Goal: Task Accomplishment & Management: Manage account settings

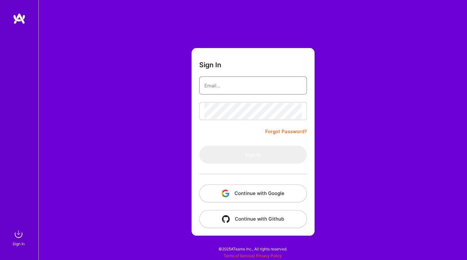
type input "[PERSON_NAME][EMAIL_ADDRESS][DOMAIN_NAME]"
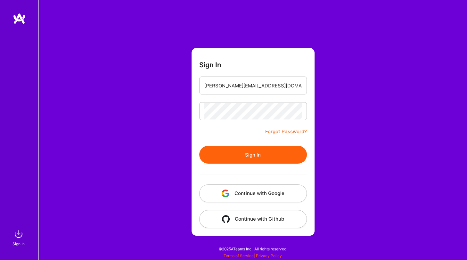
click at [222, 151] on button "Sign In" at bounding box center [253, 155] width 108 height 18
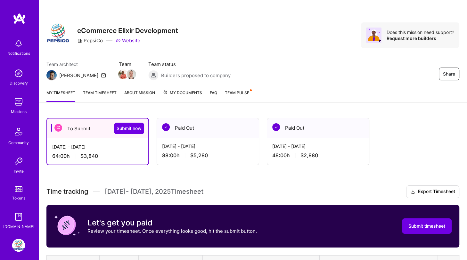
click at [222, 151] on div "[DATE] - [DATE] 88:00 h $5,280" at bounding box center [208, 151] width 102 height 26
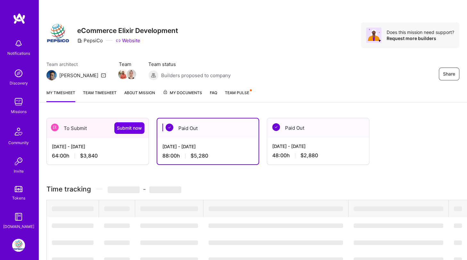
click at [218, 149] on div "[DATE] - [DATE]" at bounding box center [207, 146] width 91 height 7
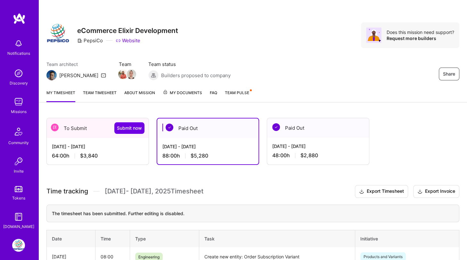
click at [189, 91] on span "My Documents" at bounding box center [182, 92] width 39 height 7
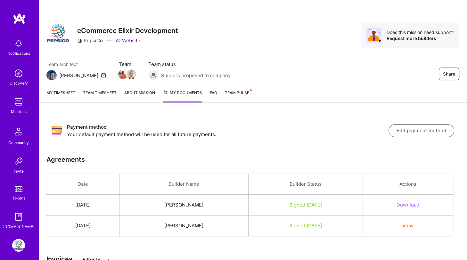
scroll to position [26, 0]
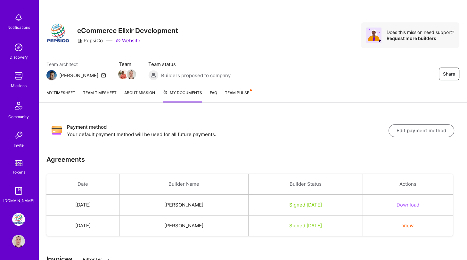
click at [20, 243] on img at bounding box center [18, 241] width 13 height 13
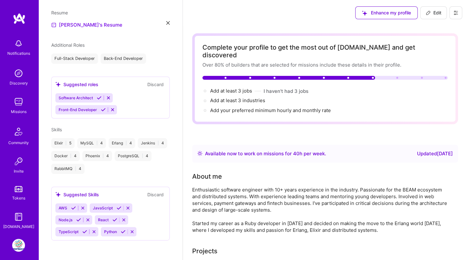
click at [454, 12] on icon at bounding box center [455, 12] width 5 height 5
click at [439, 38] on button "Payment method" at bounding box center [438, 44] width 48 height 16
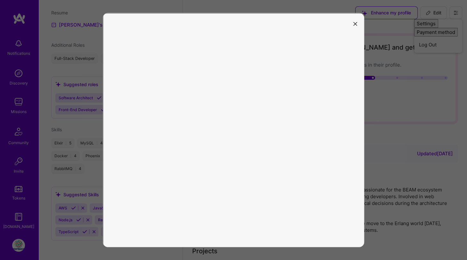
click at [355, 23] on icon "modal" at bounding box center [355, 24] width 4 height 4
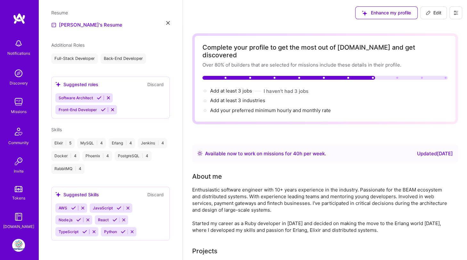
click at [168, 25] on div "[PERSON_NAME]'s Resume" at bounding box center [110, 25] width 119 height 8
click at [19, 241] on img at bounding box center [18, 245] width 13 height 13
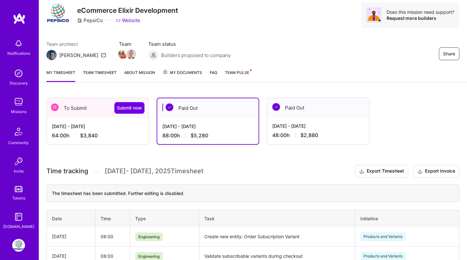
scroll to position [24, 0]
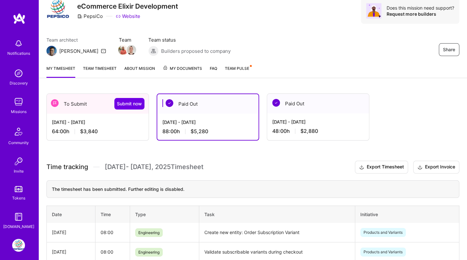
click at [90, 128] on span "$3,840" at bounding box center [89, 131] width 18 height 7
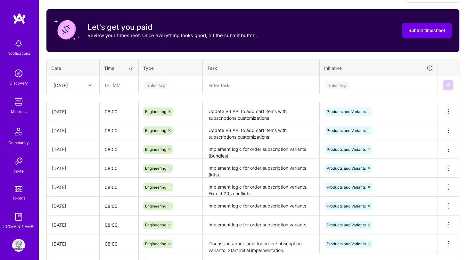
scroll to position [194, 0]
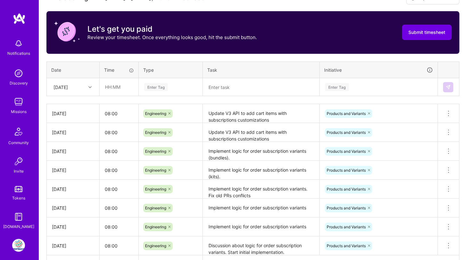
click at [88, 86] on icon at bounding box center [89, 87] width 3 height 3
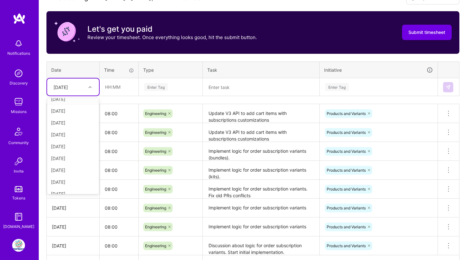
scroll to position [72, 0]
click at [68, 172] on div "[DATE]" at bounding box center [73, 175] width 52 height 12
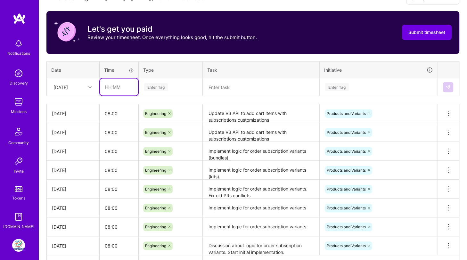
click at [111, 87] on input "text" at bounding box center [119, 86] width 38 height 17
type input "08:00"
click at [153, 86] on div "Enter Tag" at bounding box center [156, 87] width 24 height 10
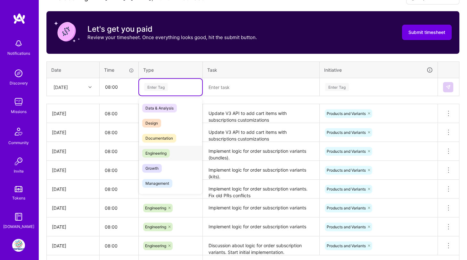
click at [152, 150] on span "Engineering" at bounding box center [156, 153] width 28 height 9
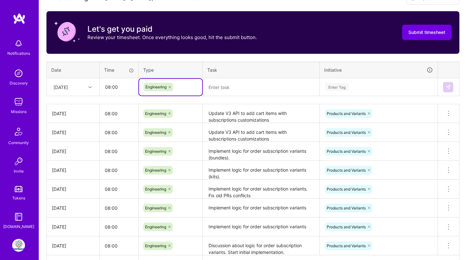
click at [217, 86] on textarea at bounding box center [260, 87] width 115 height 17
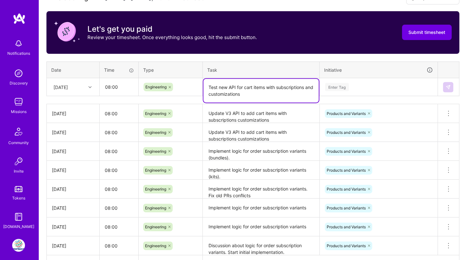
type textarea "Test new API for cart items with subscriptions and customizations"
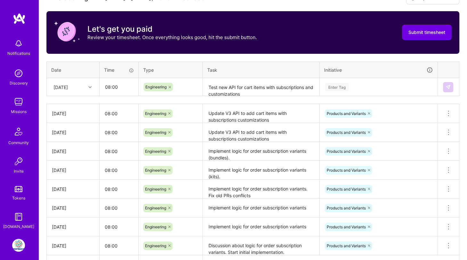
click at [288, 68] on th "Task" at bounding box center [261, 70] width 117 height 17
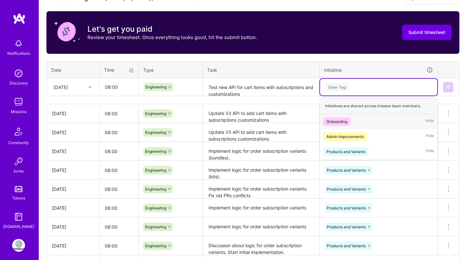
click at [333, 82] on div "Enter Tag" at bounding box center [337, 87] width 24 height 10
click at [337, 150] on div "Products and Variants" at bounding box center [345, 151] width 39 height 7
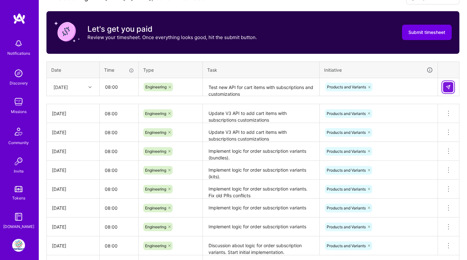
click at [447, 87] on img at bounding box center [448, 87] width 5 height 5
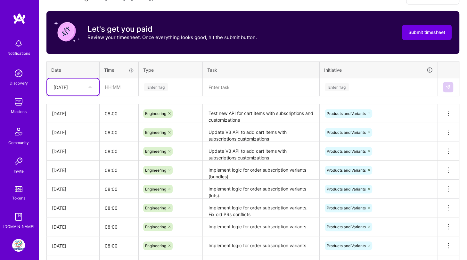
click at [237, 136] on textarea "Update V3 API to add cart items with subscriptions customizations" at bounding box center [260, 133] width 115 height 18
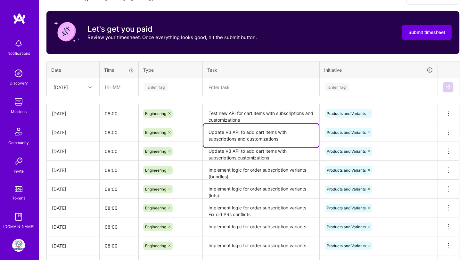
type textarea "Update V3 API to add cart items with subscriptions and customizations"
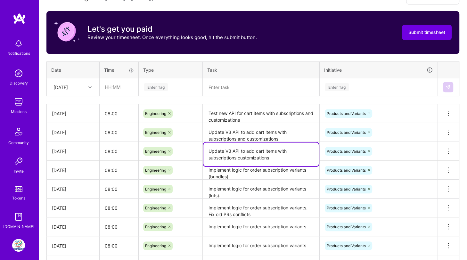
click at [236, 156] on textarea "Update V3 API to add cart items with subscriptions customizations" at bounding box center [260, 155] width 115 height 24
type textarea "Update V3 API to add cart items with subscriptions and customizations"
click at [268, 124] on textarea "Update V3 API to add cart items with subscriptions and customizations" at bounding box center [260, 133] width 115 height 18
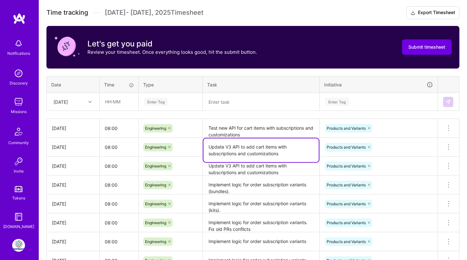
scroll to position [180, 0]
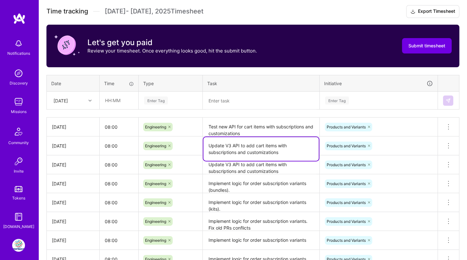
click at [80, 99] on div "[DATE]" at bounding box center [68, 100] width 36 height 11
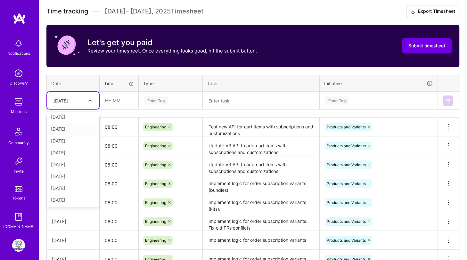
scroll to position [72, 0]
click at [70, 187] on div "[DATE]" at bounding box center [73, 189] width 52 height 12
click at [115, 98] on input "text" at bounding box center [119, 100] width 38 height 17
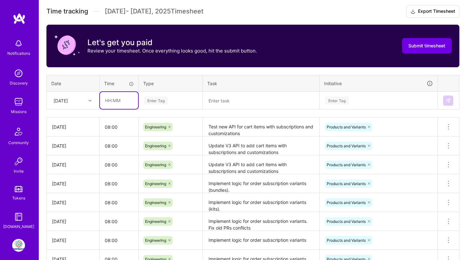
type input "08:00"
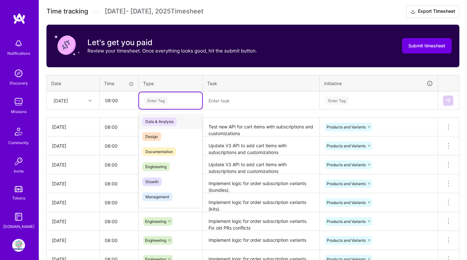
click at [154, 98] on div "Enter Tag" at bounding box center [156, 100] width 24 height 10
click at [156, 164] on span "Engineering" at bounding box center [156, 166] width 28 height 9
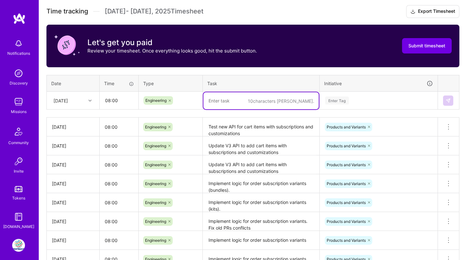
click at [221, 100] on textarea at bounding box center [260, 100] width 115 height 17
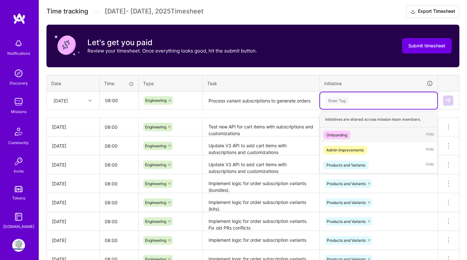
click at [338, 103] on div "Enter Tag" at bounding box center [378, 100] width 117 height 17
click at [338, 162] on div "Products and Variants" at bounding box center [345, 165] width 39 height 7
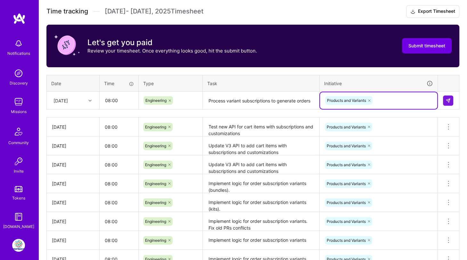
click at [305, 99] on textarea "Process variant subscriptions to generate orders" at bounding box center [260, 100] width 115 height 17
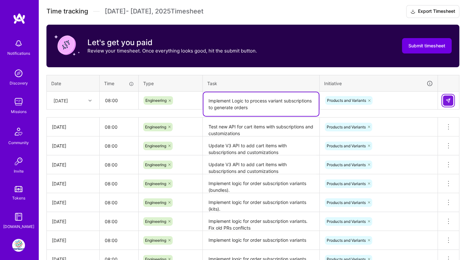
type textarea "Implement Logic to process variant subscriptions to generate orders"
click at [446, 98] on img at bounding box center [448, 100] width 5 height 5
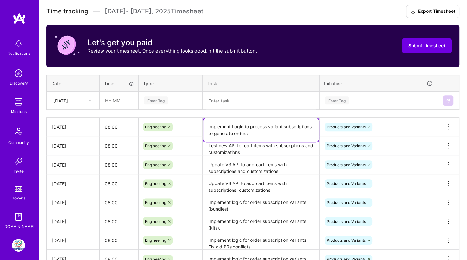
drag, startPoint x: 252, startPoint y: 130, endPoint x: 205, endPoint y: 123, distance: 47.7
click at [205, 123] on textarea "Implement Logic to process variant subscriptions to generate orders" at bounding box center [260, 130] width 115 height 24
click at [78, 98] on div "[DATE]" at bounding box center [68, 100] width 36 height 11
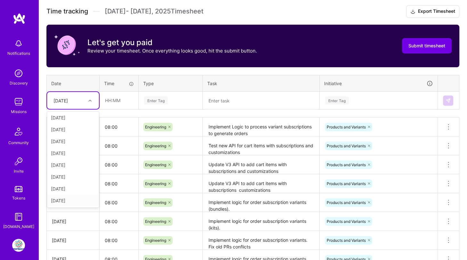
click at [65, 198] on div "[DATE]" at bounding box center [73, 201] width 52 height 12
click at [111, 100] on input "text" at bounding box center [119, 100] width 38 height 17
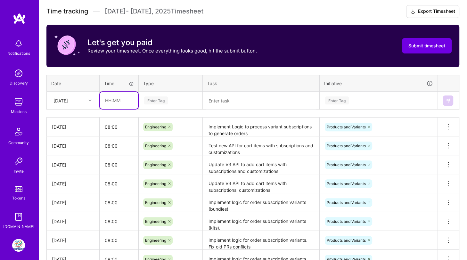
type input "08:00"
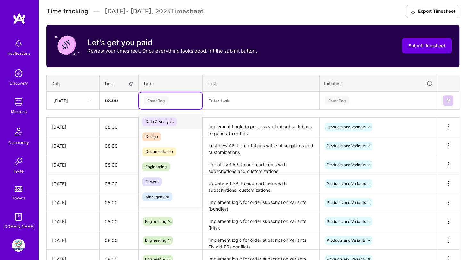
click at [150, 99] on div "Enter Tag" at bounding box center [156, 100] width 24 height 10
click at [155, 164] on span "Engineering" at bounding box center [156, 166] width 28 height 9
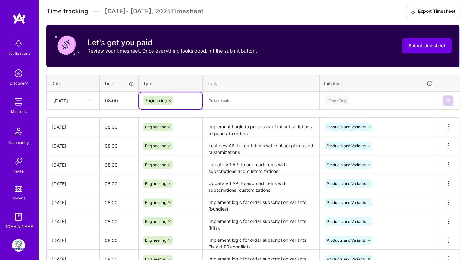
click at [223, 99] on textarea at bounding box center [260, 100] width 115 height 17
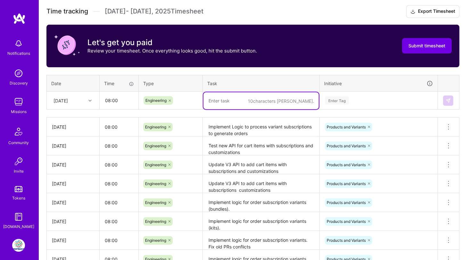
paste textarea "Implement Logic to process variant subscriptions to generate orders"
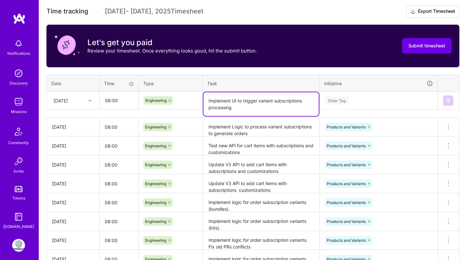
type textarea "Implement UI to trigger variant subscriptions processing"
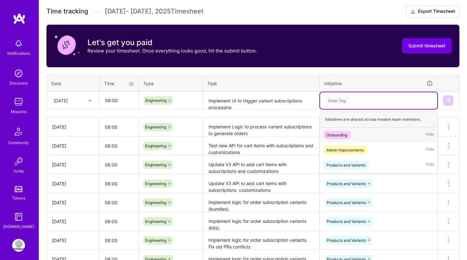
click at [339, 98] on div "Enter Tag" at bounding box center [337, 100] width 24 height 10
click at [338, 162] on div "Products and Variants" at bounding box center [345, 165] width 39 height 7
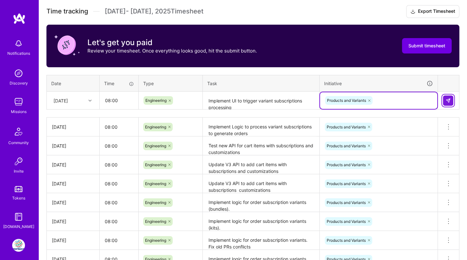
click at [447, 102] on button at bounding box center [448, 100] width 10 height 10
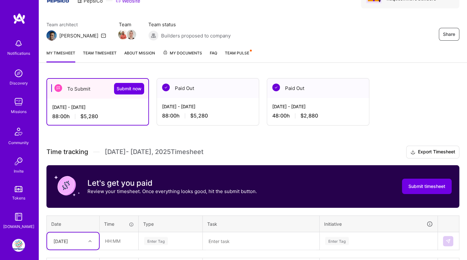
scroll to position [40, 0]
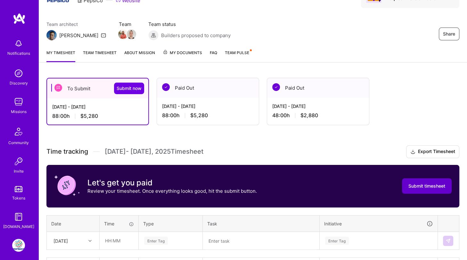
click at [416, 188] on span "Submit timesheet" at bounding box center [426, 186] width 37 height 6
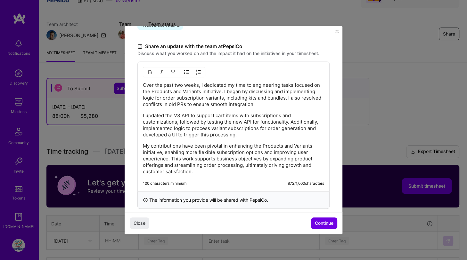
scroll to position [184, 0]
drag, startPoint x: 182, startPoint y: 90, endPoint x: 153, endPoint y: 89, distance: 29.2
click at [153, 89] on p "Over the past two weeks, I dedicated my time to engineering tasks focused on th…" at bounding box center [233, 94] width 181 height 26
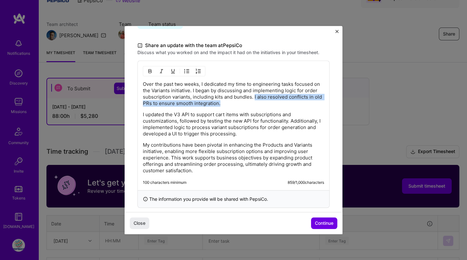
drag, startPoint x: 254, startPoint y: 96, endPoint x: 254, endPoint y: 102, distance: 5.4
click at [254, 102] on p "Over the past two weeks, I dedicated my time to engineering tasks focused on th…" at bounding box center [233, 94] width 181 height 26
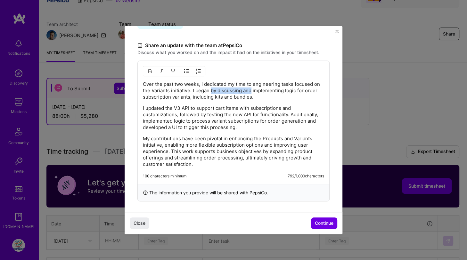
drag, startPoint x: 211, startPoint y: 90, endPoint x: 251, endPoint y: 89, distance: 40.4
click at [251, 89] on p "Over the past two weeks, I dedicated my time to engineering tasks focused on th…" at bounding box center [233, 90] width 181 height 19
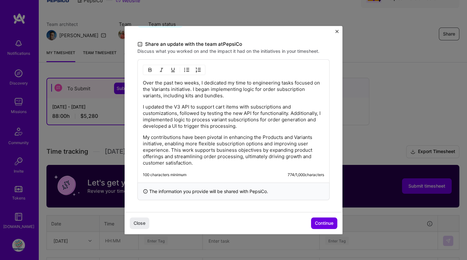
click at [260, 114] on p "I updated the V3 API to support cart items with subscriptions and customization…" at bounding box center [233, 117] width 181 height 26
click at [177, 113] on p "I updated the V3 API to support cart items with subscriptions and customization…" at bounding box center [233, 117] width 181 height 26
drag, startPoint x: 177, startPoint y: 113, endPoint x: 289, endPoint y: 112, distance: 111.8
click at [289, 112] on p "I updated the V3 API to support cart items with subscriptions and customization…" at bounding box center [233, 117] width 181 height 26
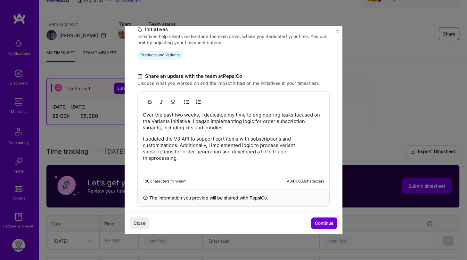
scroll to position [148, 0]
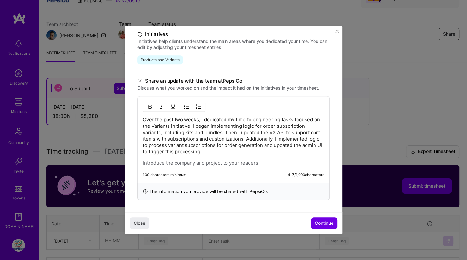
click at [263, 126] on p "Over the past two weeks, I dedicated my time to engineering tasks focused on th…" at bounding box center [233, 136] width 181 height 38
click at [315, 219] on button "Continue" at bounding box center [324, 224] width 26 height 12
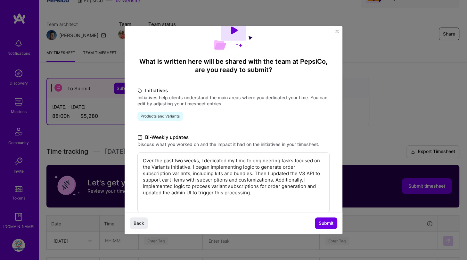
scroll to position [63, 0]
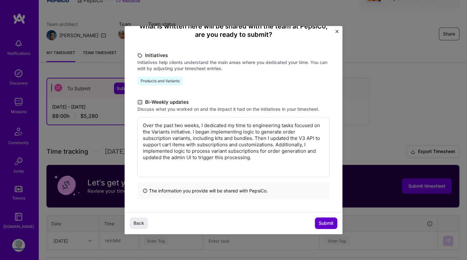
click at [319, 223] on span "Submit" at bounding box center [326, 223] width 15 height 6
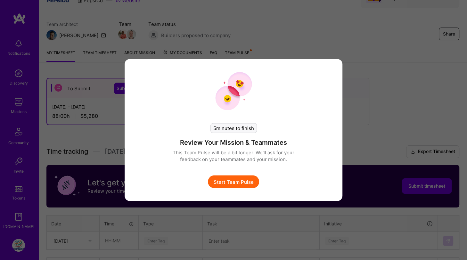
click at [244, 180] on button "Start Team Pulse" at bounding box center [233, 182] width 51 height 13
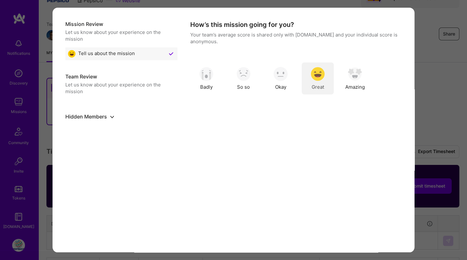
click at [315, 79] on img "modal" at bounding box center [318, 74] width 14 height 14
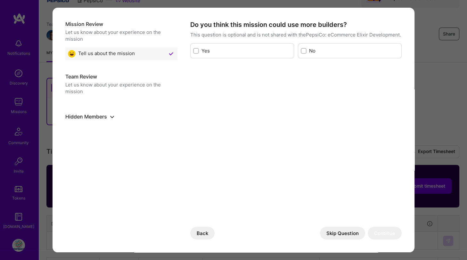
click at [333, 233] on button "Skip Question" at bounding box center [342, 233] width 45 height 13
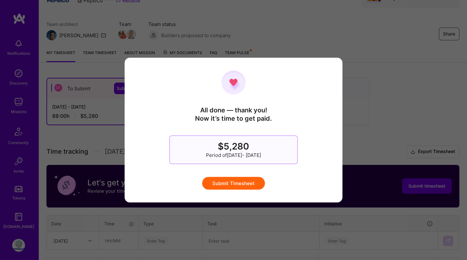
click at [244, 181] on button "Submit Timesheet" at bounding box center [233, 183] width 63 height 13
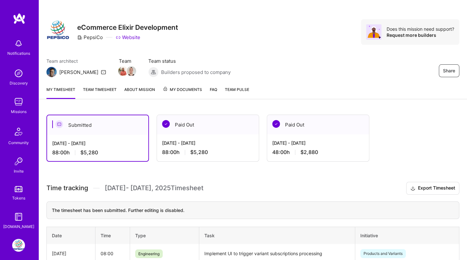
scroll to position [0, 0]
